Goal: Transaction & Acquisition: Book appointment/travel/reservation

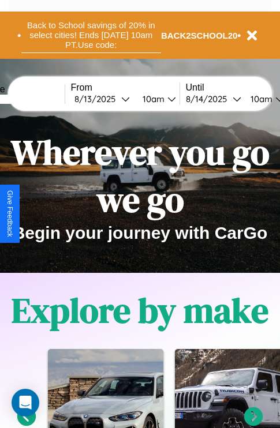
click at [91, 35] on button "Back to School savings of 20% in select cities! Ends [DATE] 10am PT. Use code:" at bounding box center [91, 35] width 140 height 36
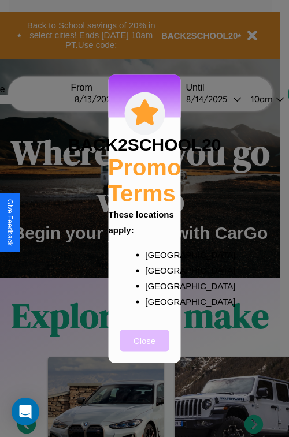
click at [144, 348] on button "Close" at bounding box center [144, 340] width 49 height 21
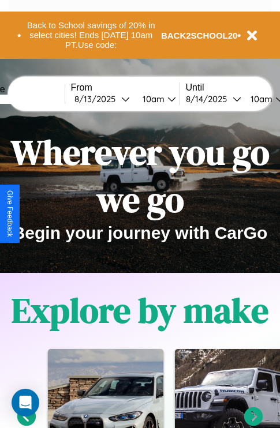
scroll to position [178, 0]
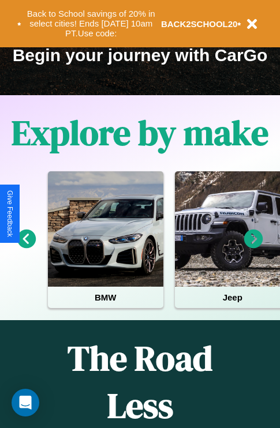
click at [26, 247] on icon at bounding box center [26, 239] width 19 height 19
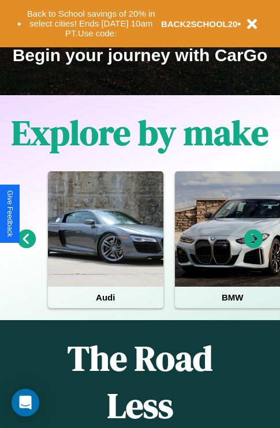
click at [26, 247] on icon at bounding box center [26, 239] width 19 height 19
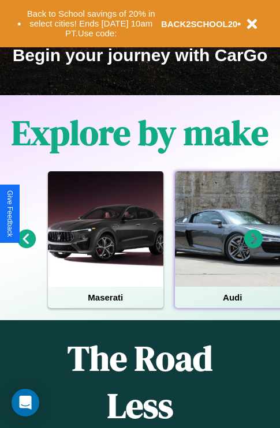
click at [231, 247] on div at bounding box center [232, 228] width 115 height 115
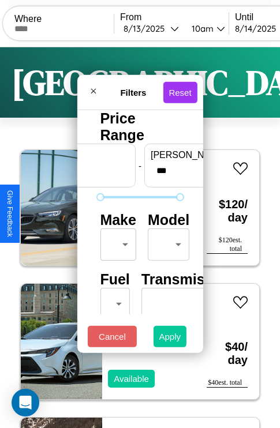
click at [170, 339] on button "Apply" at bounding box center [170, 336] width 33 height 21
